Goal: Navigation & Orientation: Go to known website

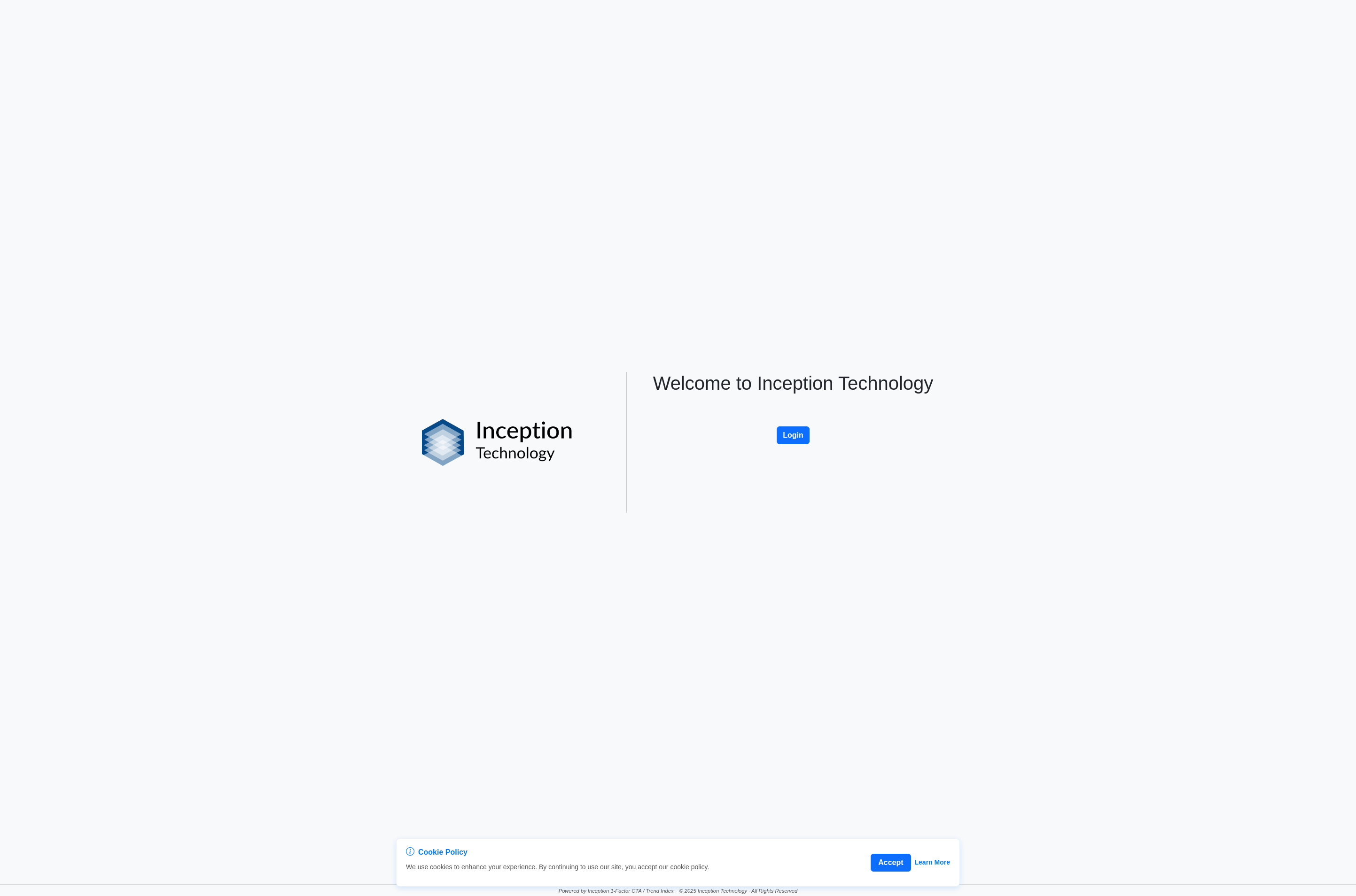
click at [804, 424] on link "Login" at bounding box center [793, 420] width 33 height 8
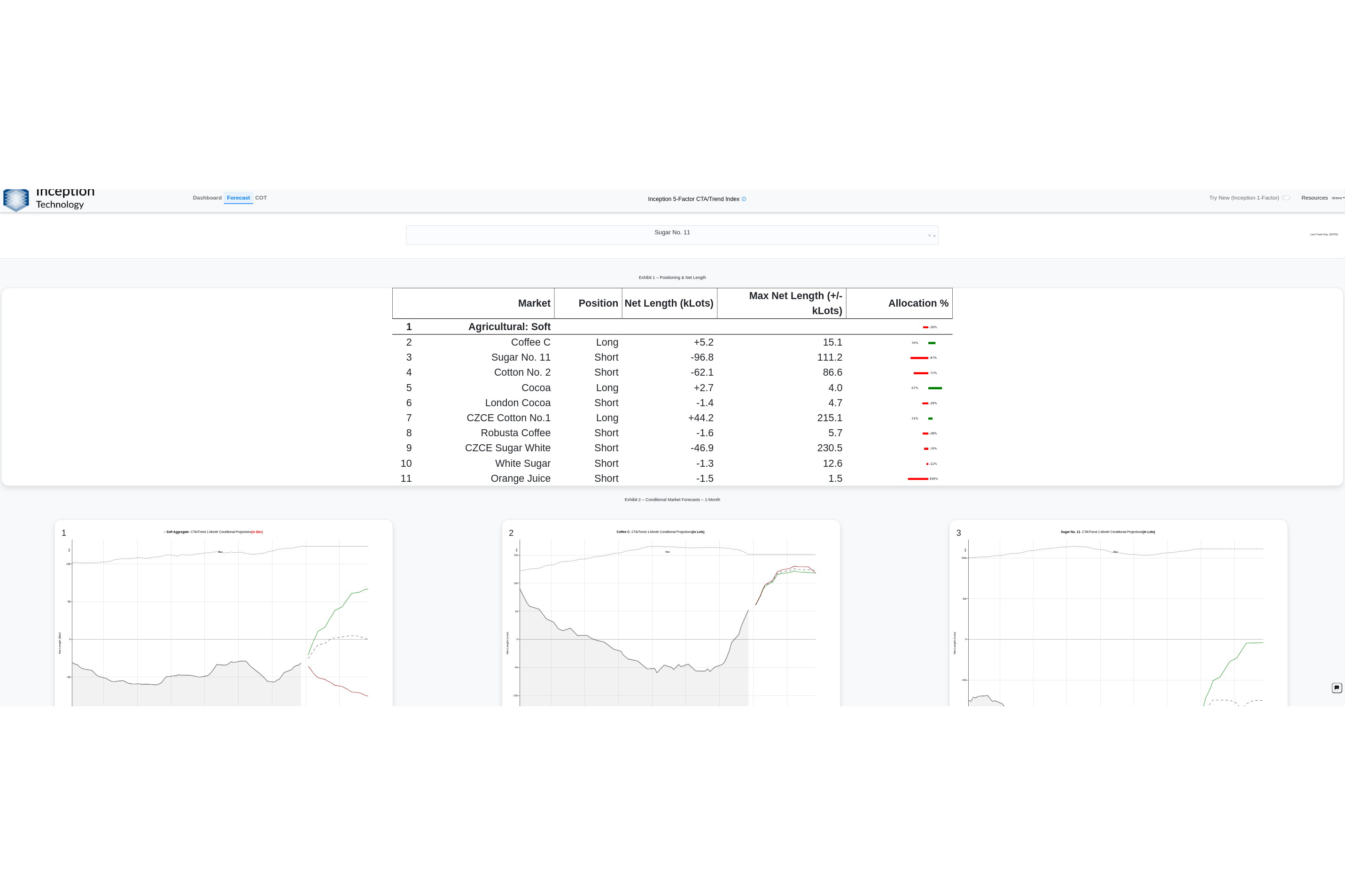
scroll to position [2484, 0]
